Goal: Contribute content

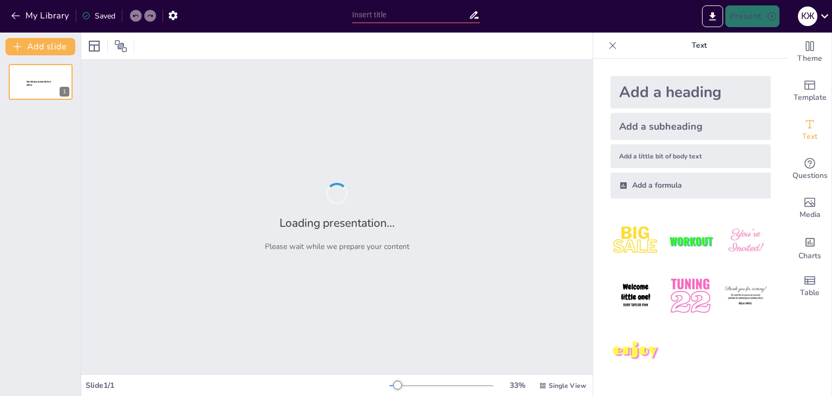
type input "Виконання рішень ЄСПЛ: Процес та його значення"
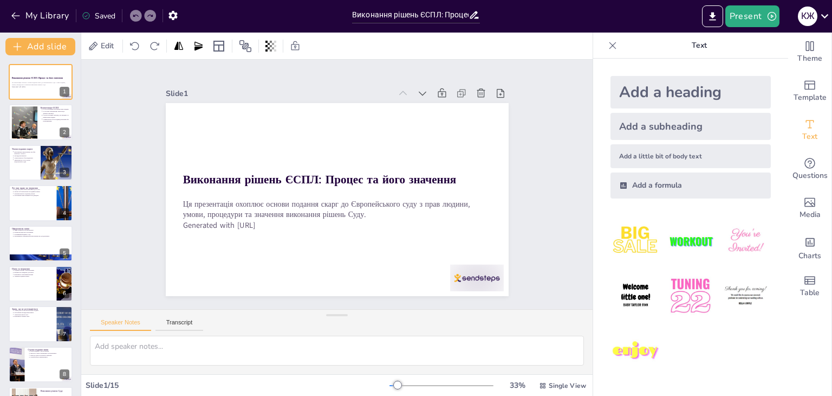
click at [610, 42] on icon at bounding box center [612, 45] width 11 height 11
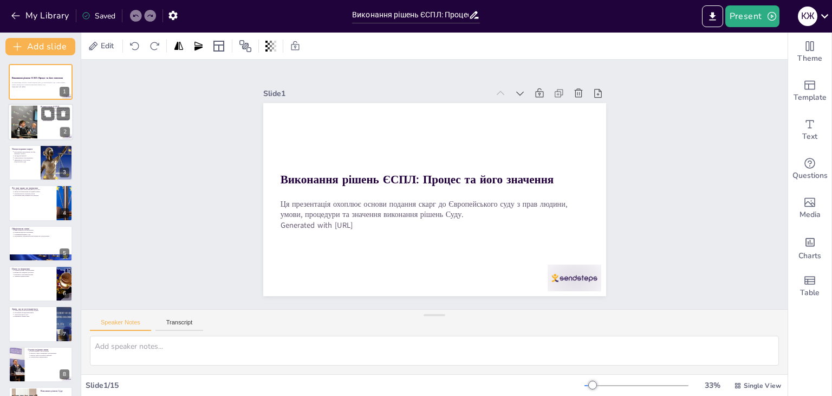
click at [30, 123] on div at bounding box center [23, 122] width 49 height 33
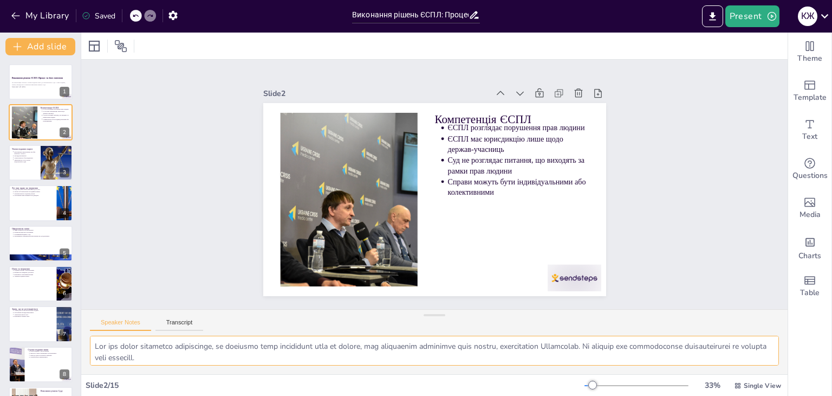
click at [543, 357] on textarea at bounding box center [434, 350] width 689 height 30
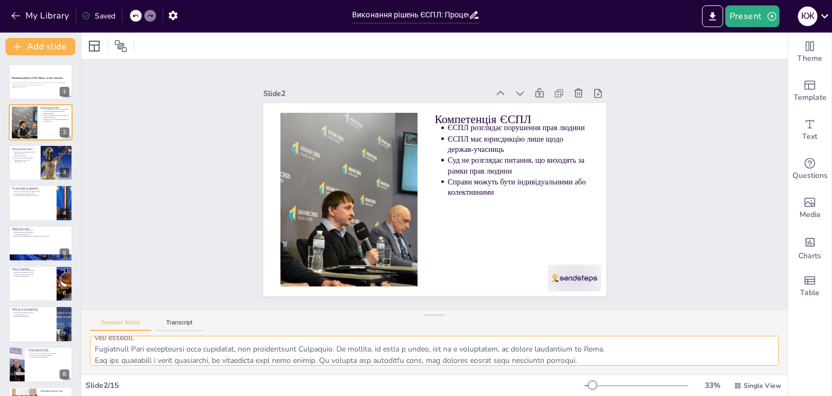
scroll to position [31, 0]
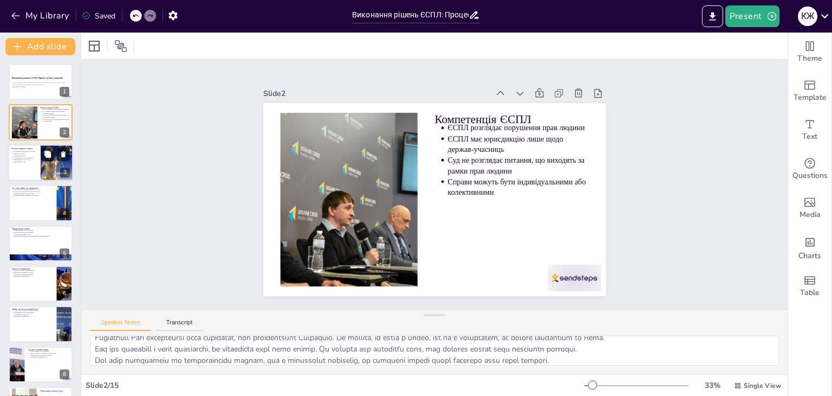
click at [16, 174] on div at bounding box center [40, 162] width 65 height 37
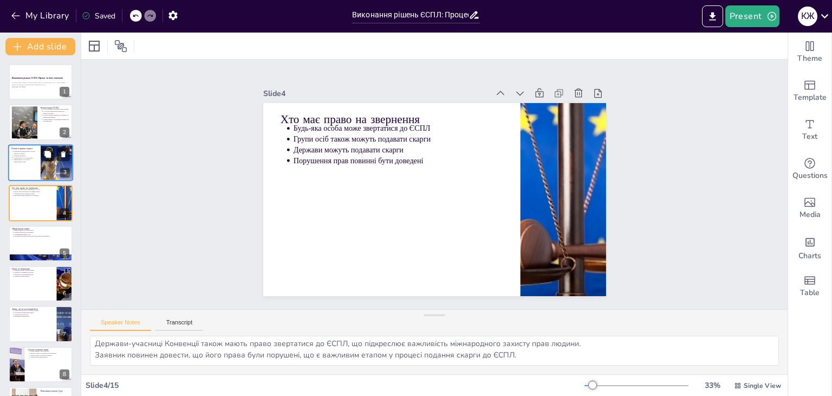
scroll to position [25, 0]
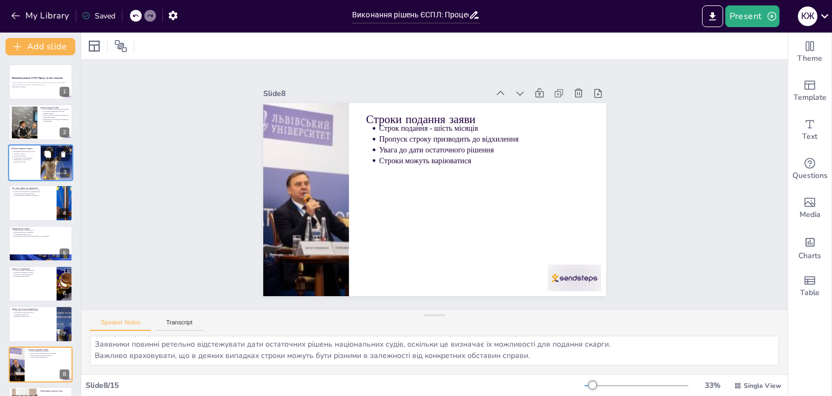
type textarea "Обов'язковість виконання рішень ЄСПЛ є критично важливою для забезпечення прав …"
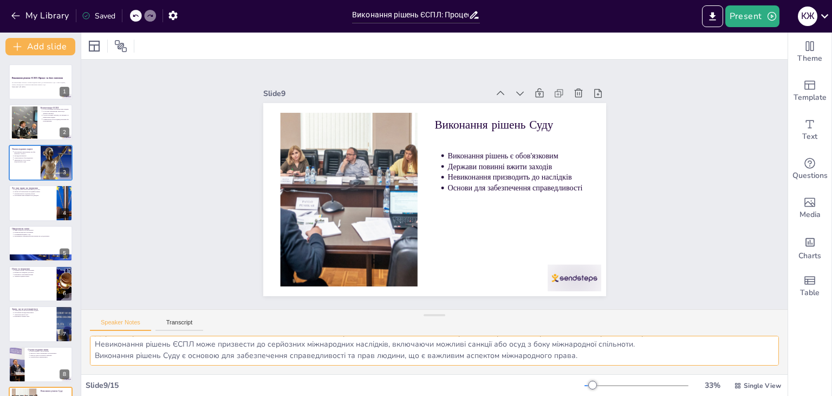
drag, startPoint x: 93, startPoint y: 334, endPoint x: 580, endPoint y: 360, distance: 487.8
click at [580, 360] on textarea "Обов'язковість виконання рішень ЄСПЛ є критично важливою для забезпечення прав …" at bounding box center [434, 350] width 689 height 30
